Goal: Transaction & Acquisition: Book appointment/travel/reservation

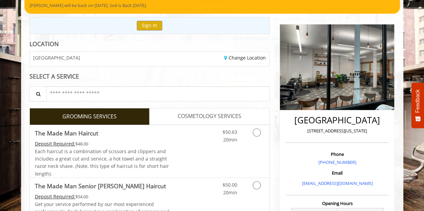
scroll to position [67, 0]
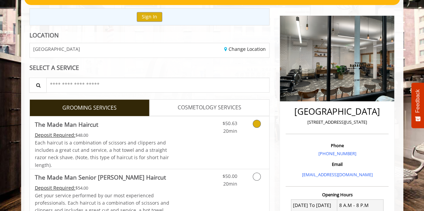
click at [256, 124] on icon "Grooming services" at bounding box center [256, 124] width 8 height 8
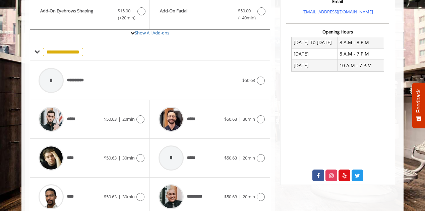
scroll to position [257, 0]
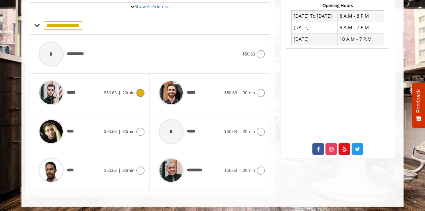
click at [141, 91] on icon at bounding box center [140, 93] width 8 height 8
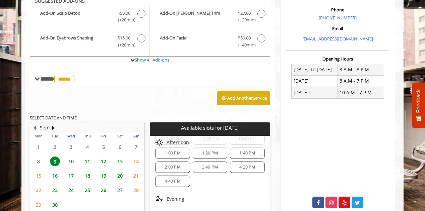
scroll to position [163, 0]
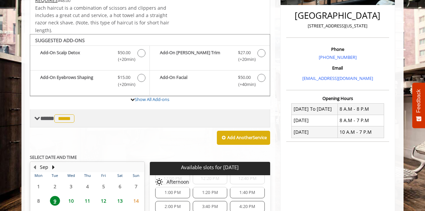
click at [69, 120] on span "*****" at bounding box center [64, 119] width 20 height 8
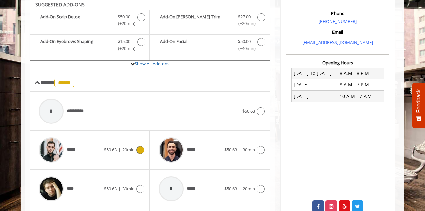
scroll to position [264, 0]
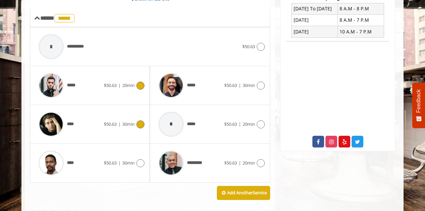
click at [139, 123] on icon at bounding box center [140, 125] width 8 height 8
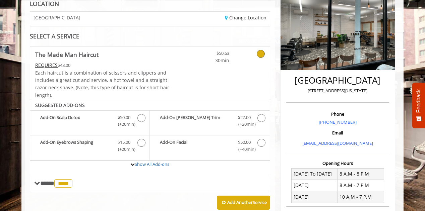
scroll to position [193, 0]
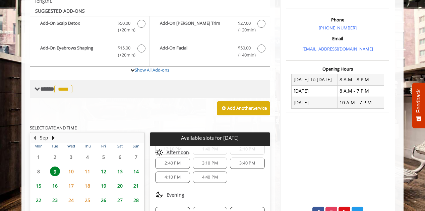
click at [64, 90] on span "****" at bounding box center [63, 89] width 18 height 8
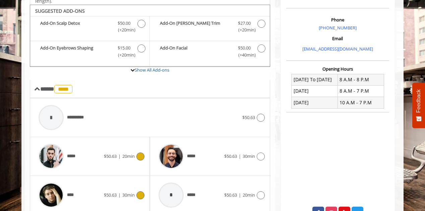
click at [139, 155] on icon at bounding box center [140, 157] width 8 height 8
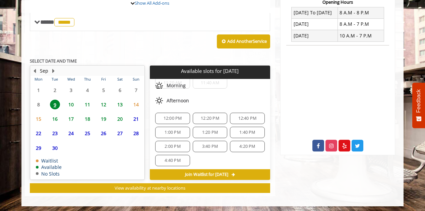
scroll to position [71, 0]
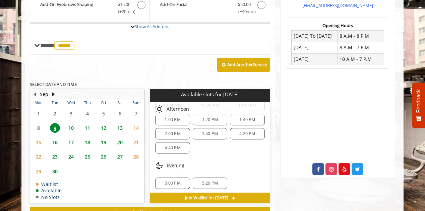
click at [212, 159] on div "Evening 5:00 PM 5:20 PM" at bounding box center [210, 176] width 120 height 35
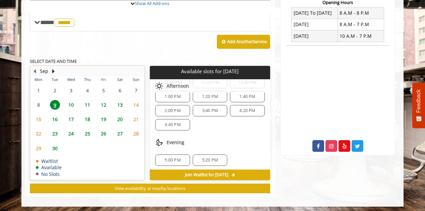
scroll to position [260, 0]
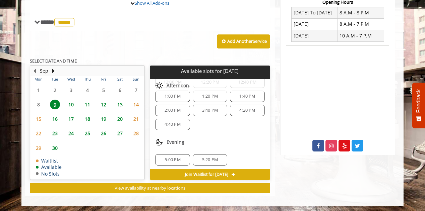
click at [204, 157] on span "5:20 PM" at bounding box center [210, 159] width 16 height 5
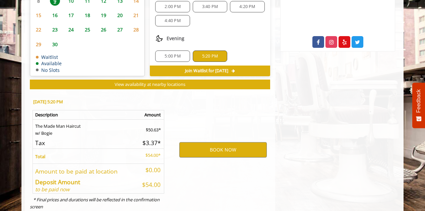
scroll to position [380, 0]
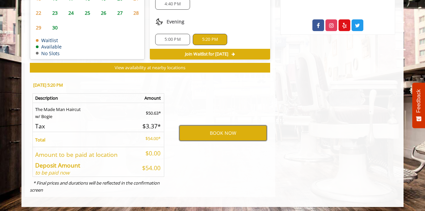
click at [214, 132] on button "BOOK NOW" at bounding box center [222, 133] width 87 height 15
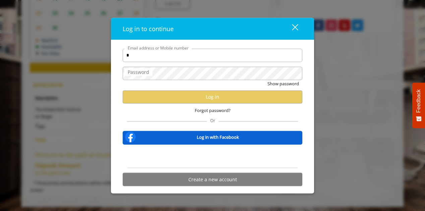
type input "**********"
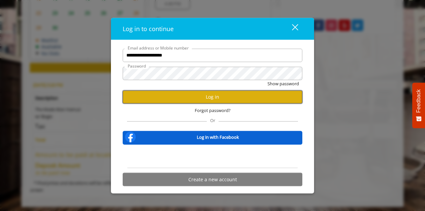
click at [230, 100] on button "Log in" at bounding box center [212, 96] width 179 height 13
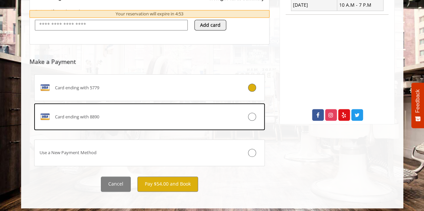
scroll to position [293, 0]
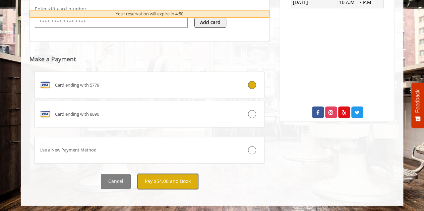
click at [162, 180] on button "Pay $54.00 and Book" at bounding box center [167, 181] width 61 height 15
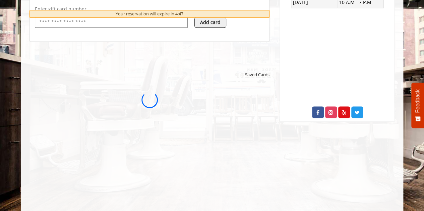
scroll to position [0, 0]
